Goal: Obtain resource: Download file/media

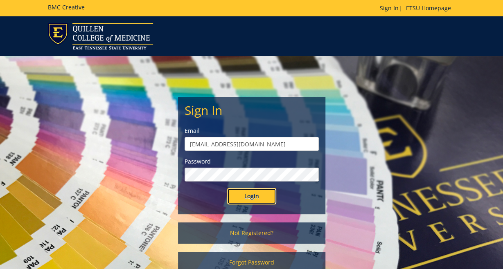
click at [267, 203] on input "Login" at bounding box center [251, 196] width 49 height 16
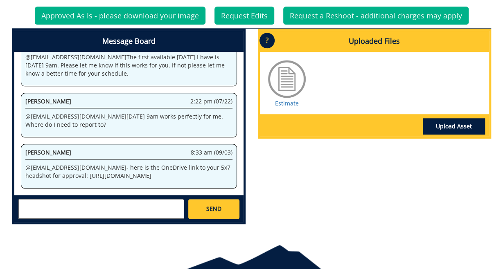
scroll to position [395, 0]
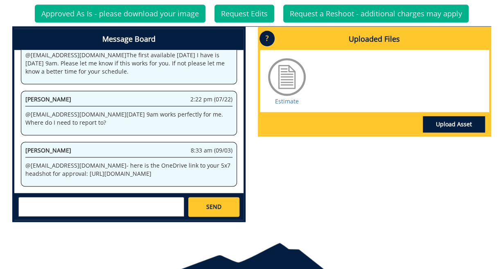
drag, startPoint x: 54, startPoint y: 175, endPoint x: 50, endPoint y: 156, distance: 19.9
click at [50, 162] on p "@ [EMAIL_ADDRESS][DOMAIN_NAME] - here is the OneDrive link to your 5x7 headshot…" at bounding box center [128, 170] width 207 height 16
copy p "[URL][DOMAIN_NAME]"
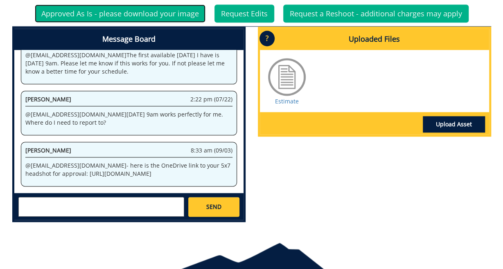
click at [129, 11] on link "Approved As Is - please download your image" at bounding box center [120, 14] width 171 height 18
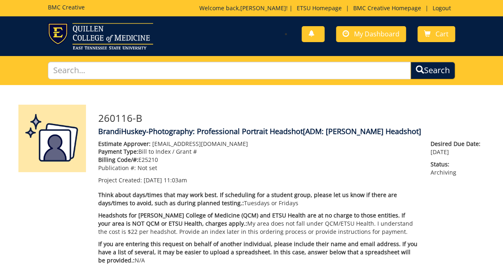
scroll to position [107, 0]
